Goal: Information Seeking & Learning: Check status

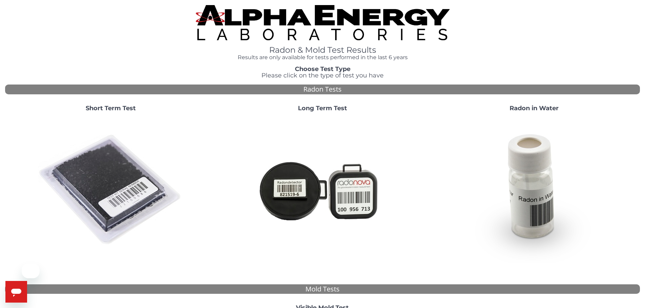
click at [132, 165] on img at bounding box center [111, 190] width 146 height 146
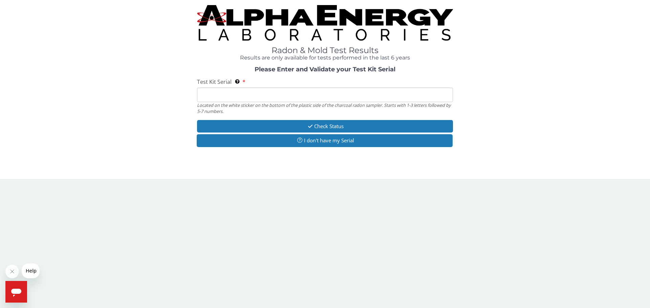
click at [236, 93] on input "Test Kit Serial Located on the white sticker on the bottom of the plastic side …" at bounding box center [325, 95] width 256 height 15
paste input "AA503600"
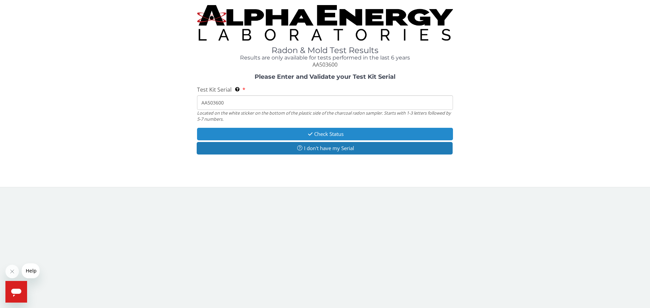
type input "AA503600"
click at [326, 133] on button "Check Status" at bounding box center [325, 134] width 256 height 13
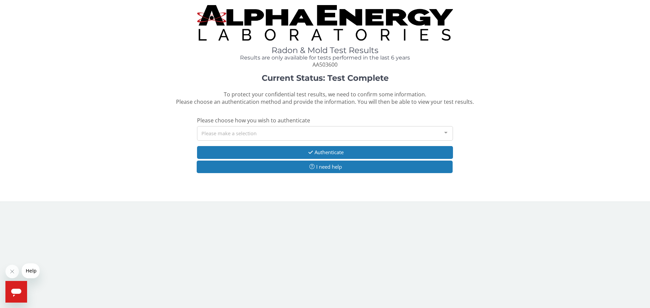
click at [292, 132] on div "Please make a selection" at bounding box center [325, 133] width 256 height 15
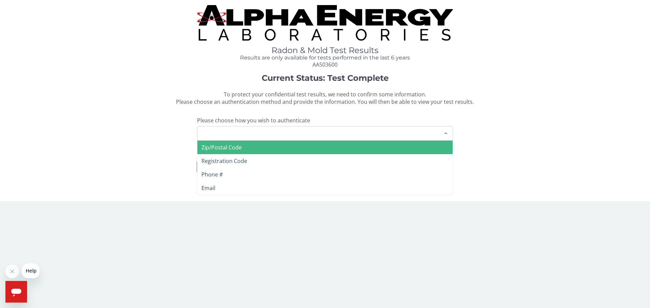
drag, startPoint x: 272, startPoint y: 144, endPoint x: 249, endPoint y: 146, distance: 23.4
click at [272, 145] on span "Zip/Postal Code" at bounding box center [324, 148] width 255 height 14
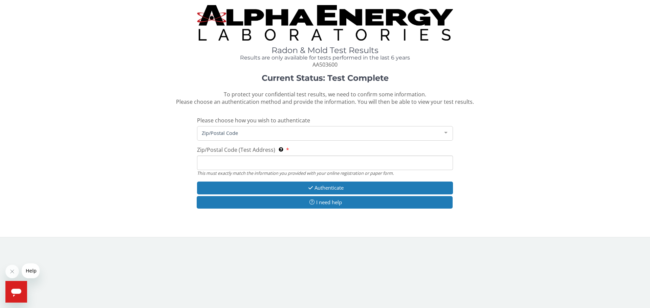
click at [240, 162] on input "Zip/Postal Code (Test Address) This must exactly match the information you prov…" at bounding box center [325, 163] width 256 height 15
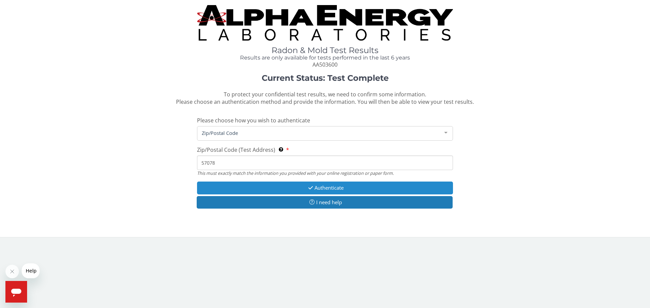
type input "57078"
click at [307, 186] on icon "button" at bounding box center [311, 188] width 8 height 5
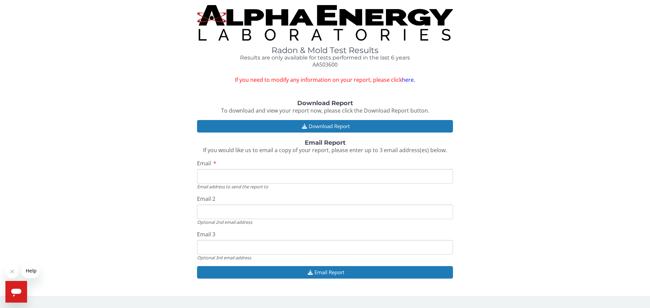
click at [412, 79] on link "here." at bounding box center [408, 79] width 13 height 7
